Goal: Check status: Check status

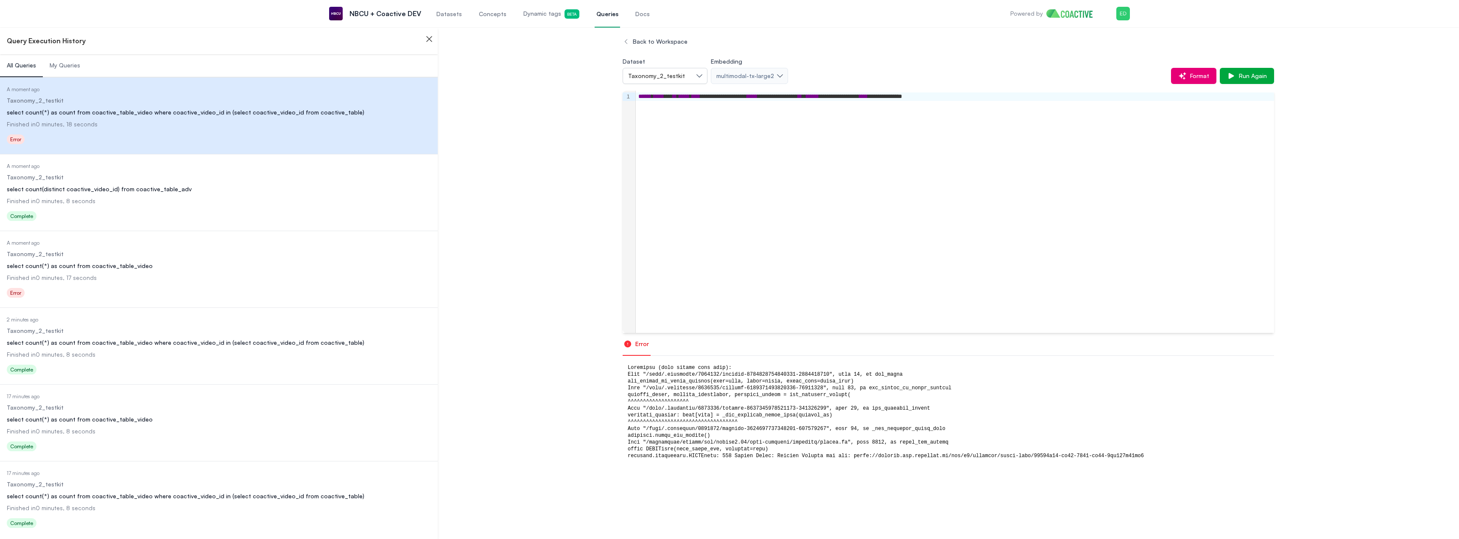
scroll to position [100, 0]
click at [1252, 76] on span "Run Again" at bounding box center [1250, 76] width 31 height 8
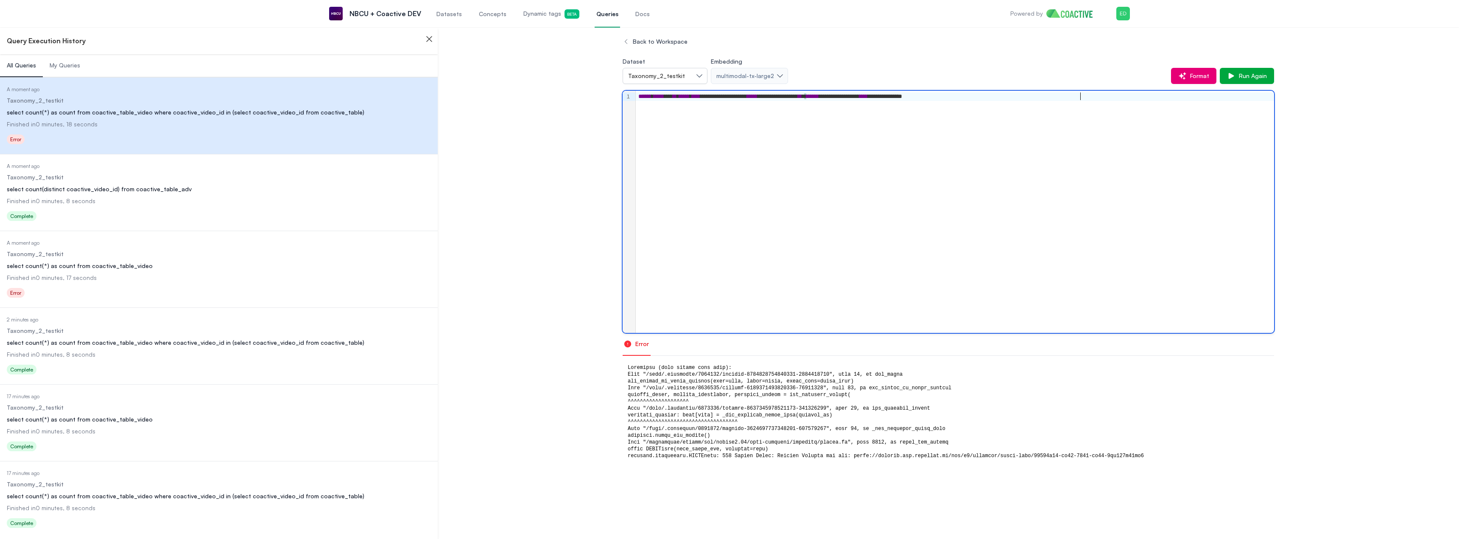
click at [895, 212] on div "**********" at bounding box center [955, 212] width 638 height 242
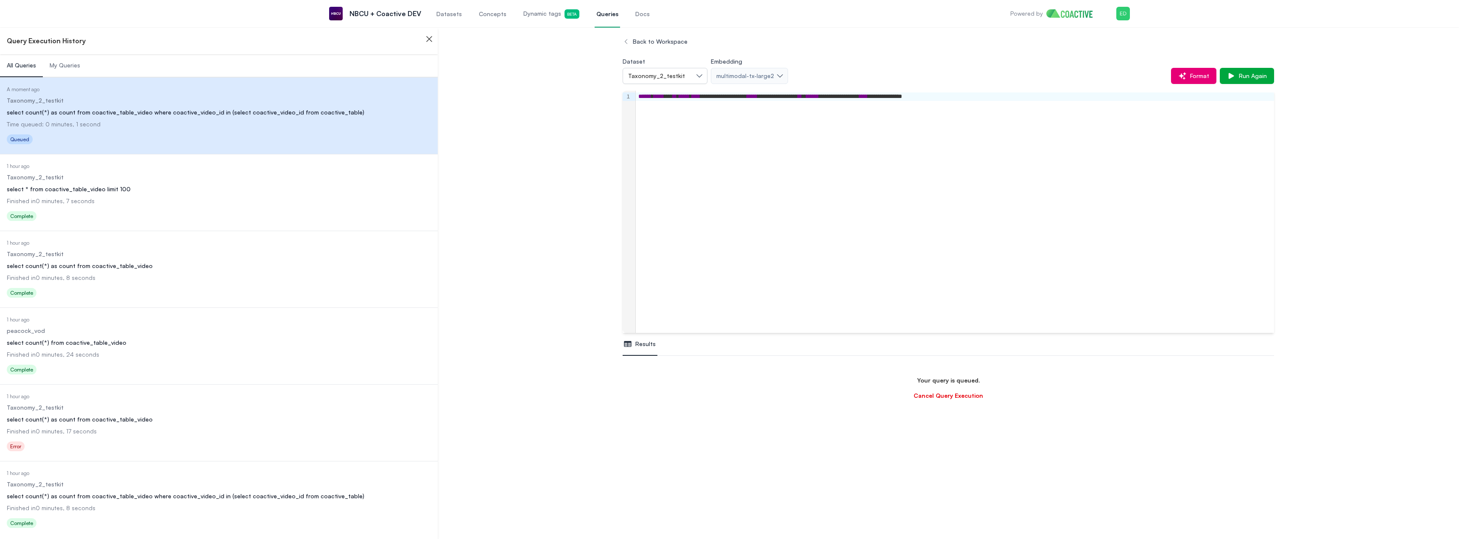
scroll to position [150, 0]
click at [446, 16] on span "Datasets" at bounding box center [448, 14] width 25 height 8
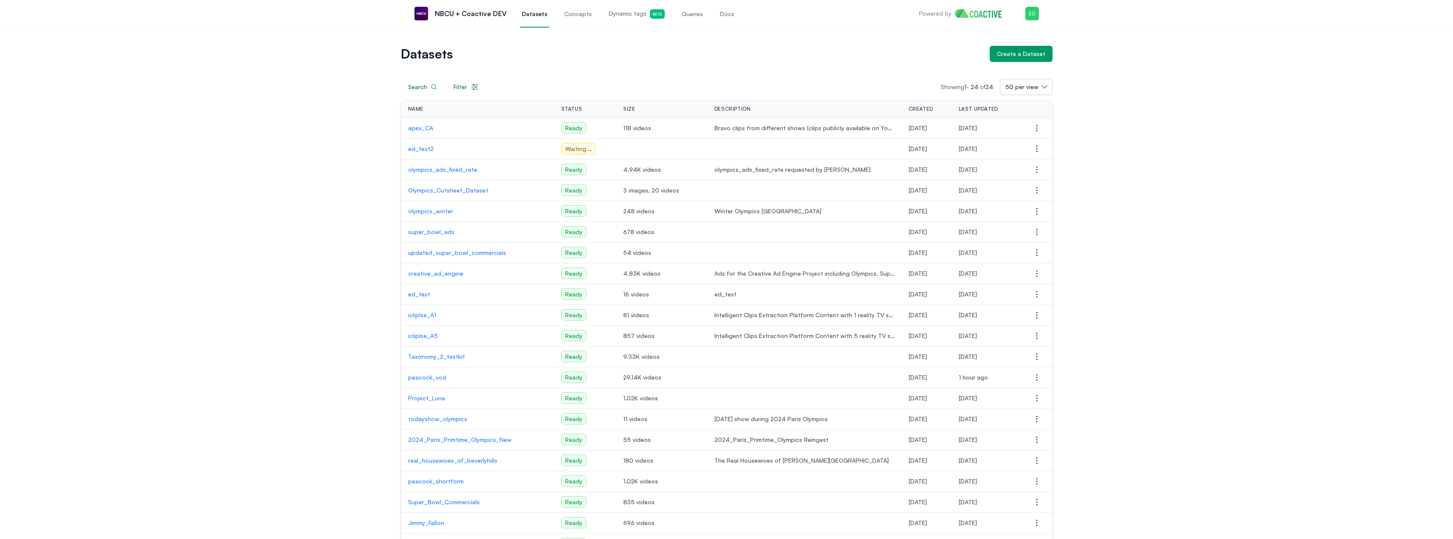
click at [454, 359] on p "Taxonomy_2_testkit" at bounding box center [478, 356] width 140 height 8
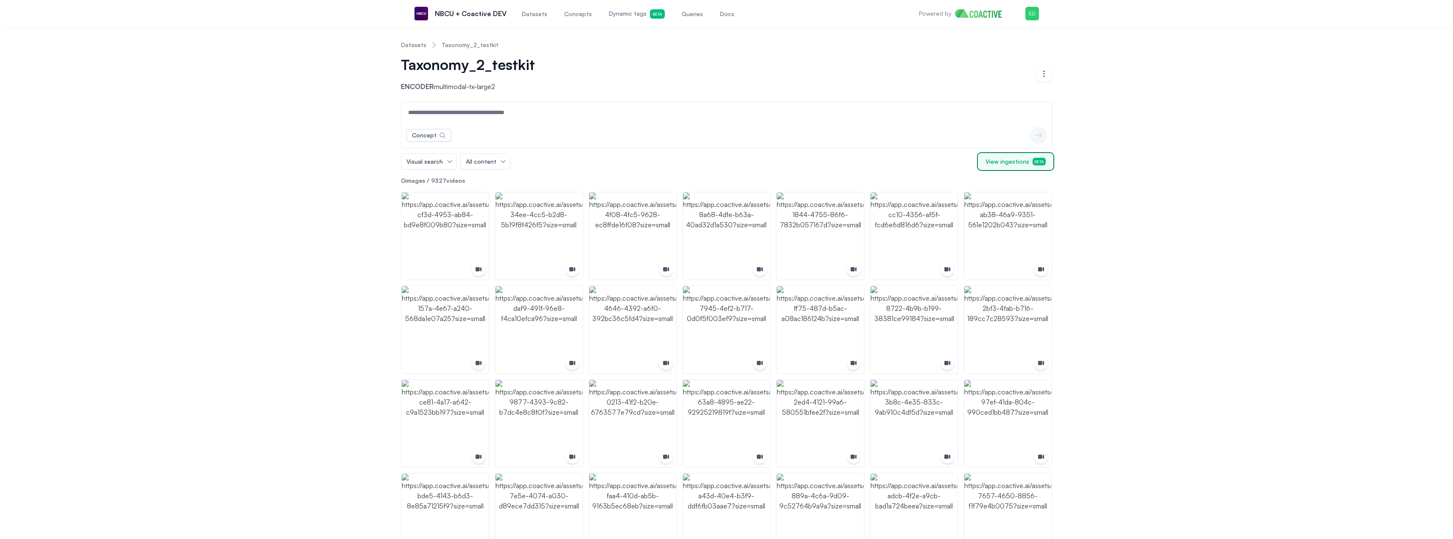
click at [1004, 162] on span "View ingestions Beta" at bounding box center [1015, 161] width 60 height 8
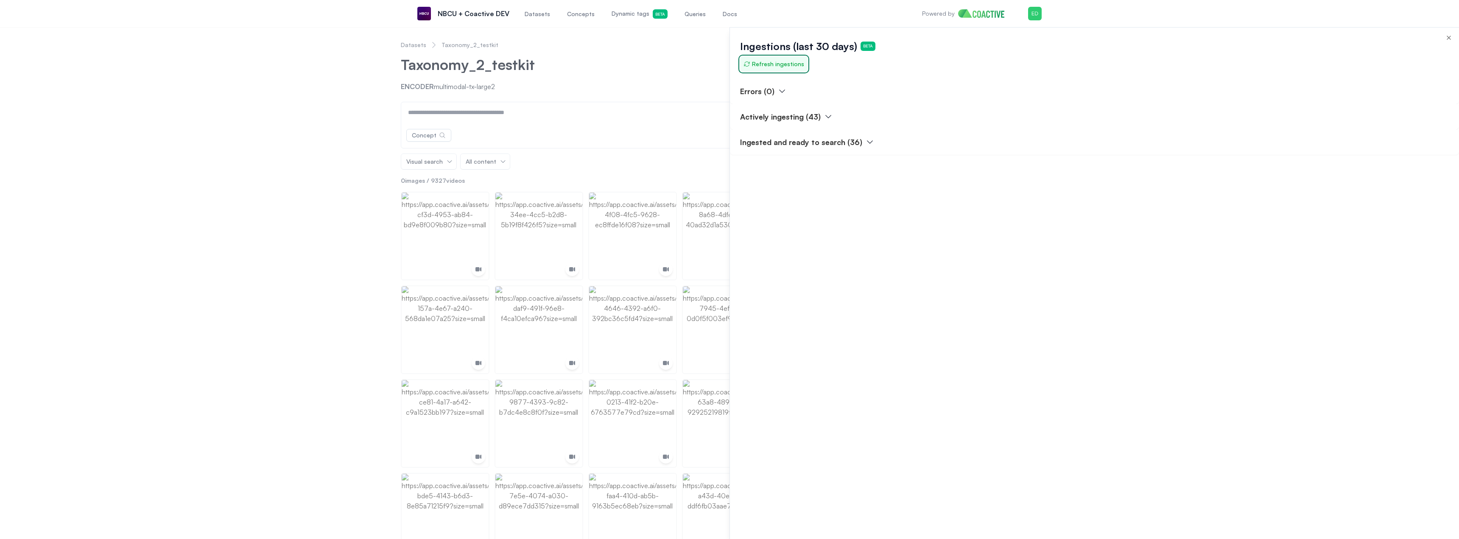
click at [770, 63] on span "Refresh ingestions" at bounding box center [773, 64] width 61 height 8
